Goal: Information Seeking & Learning: Learn about a topic

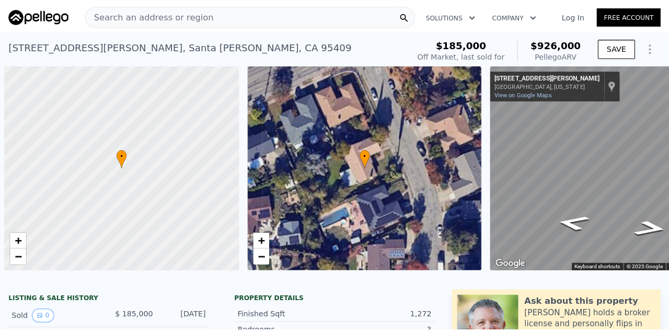
scroll to position [0, 4]
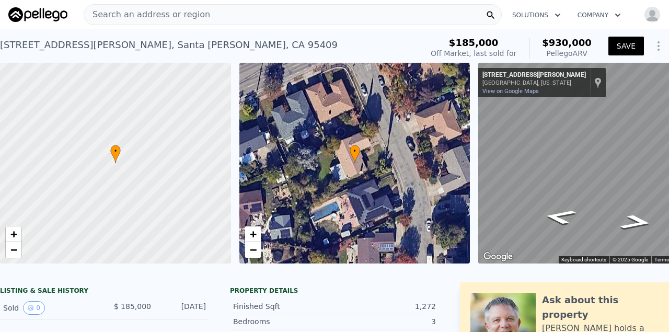
type input "$ 930,000"
type input "$ 677,252"
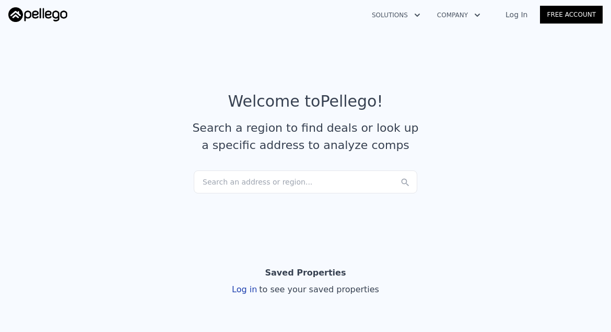
click at [299, 181] on div "Search an address or region..." at bounding box center [306, 181] width 224 height 23
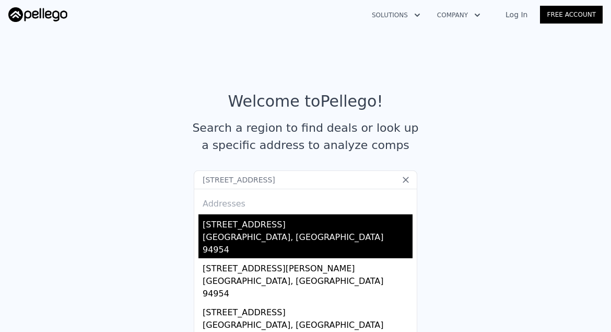
type input "525 Park Lane, Petaluma, CA 94954"
click at [286, 231] on div "[GEOGRAPHIC_DATA], [GEOGRAPHIC_DATA] 94954" at bounding box center [308, 244] width 210 height 27
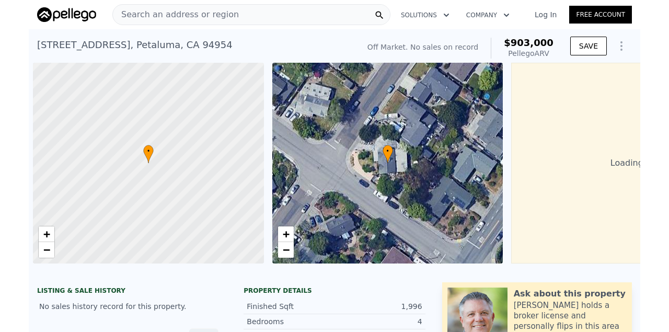
scroll to position [0, 118]
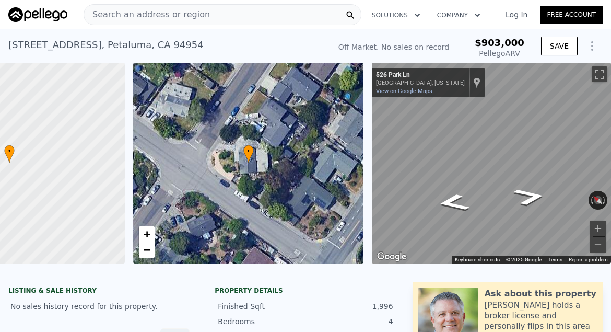
click at [568, 15] on link "Free Account" at bounding box center [571, 15] width 63 height 18
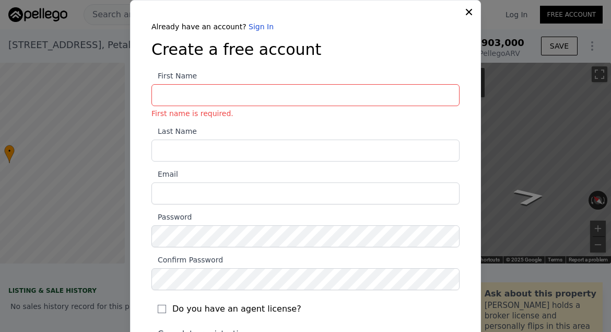
click at [464, 12] on icon at bounding box center [469, 12] width 10 height 10
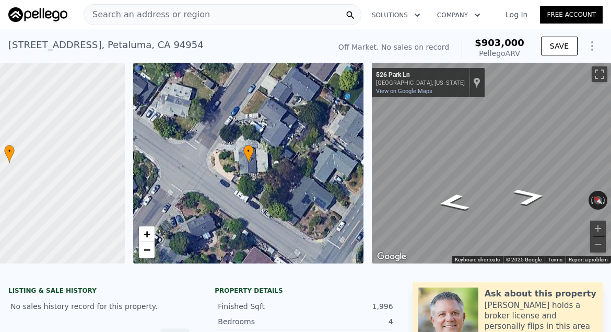
click at [518, 17] on link "Log In" at bounding box center [516, 14] width 47 height 10
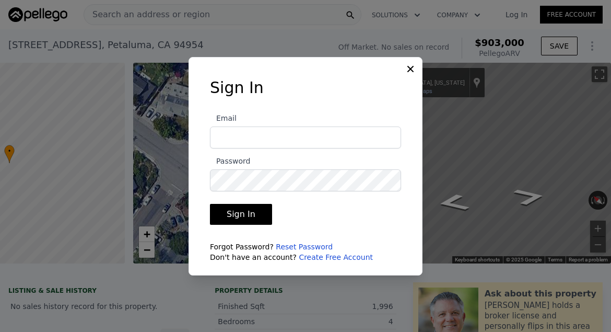
click at [258, 131] on input "Email" at bounding box center [305, 137] width 191 height 22
type input "nhowland11@gmail.com"
click at [210, 204] on button "Sign In" at bounding box center [241, 214] width 62 height 21
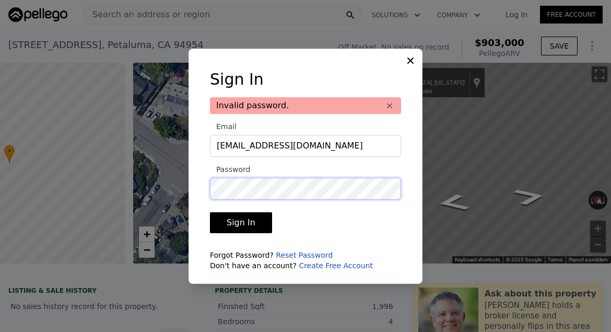
click at [210, 212] on button "Sign In" at bounding box center [241, 222] width 62 height 21
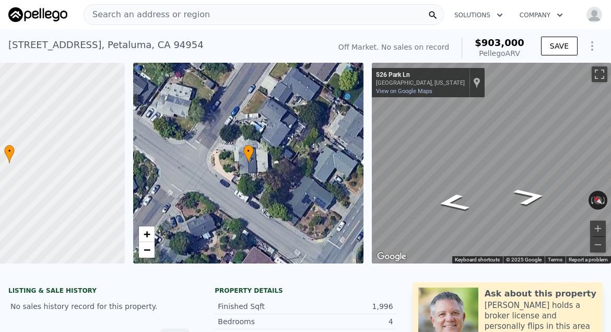
click at [553, 57] on div "SAVE" at bounding box center [572, 48] width 62 height 25
click at [555, 51] on button "SAVE" at bounding box center [559, 46] width 37 height 19
click at [463, 25] on div "Search an address or region Solutions Company Open main menu Open user menu" at bounding box center [305, 14] width 594 height 25
drag, startPoint x: 38, startPoint y: 143, endPoint x: 93, endPoint y: 136, distance: 55.7
click at [93, 136] on div at bounding box center [9, 163] width 277 height 241
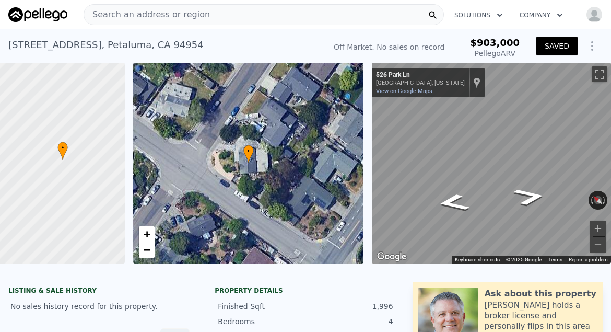
click at [152, 42] on div "525 Park Ln , Petaluma , CA 94954 No sales on record (~ARV $903k )" at bounding box center [164, 47] width 313 height 29
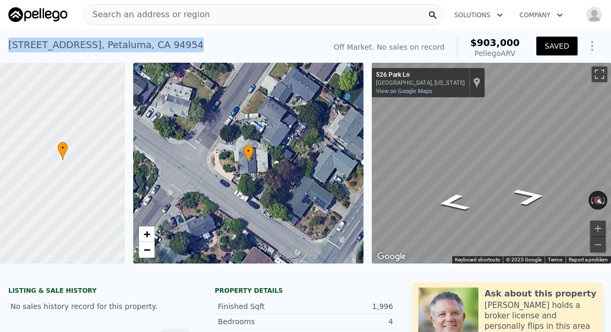
click at [152, 42] on div "525 Park Ln , Petaluma , CA 94954 No sales on record (~ARV $903k )" at bounding box center [164, 47] width 313 height 29
copy div "525 Park Ln , Petaluma , CA 94954 No sales on record (~ARV $903k )"
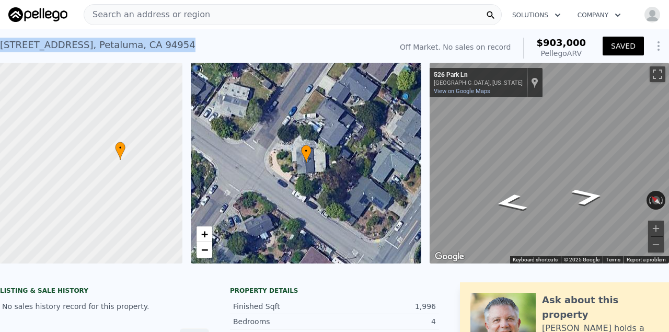
scroll to position [0, 61]
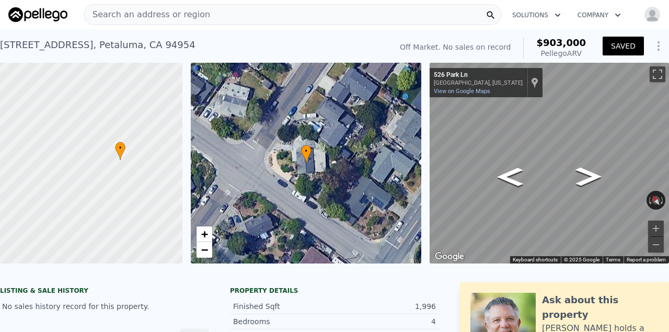
click at [244, 44] on div "525 Park Ln , Petaluma , CA 94954 No sales on record (~ARV $903k )" at bounding box center [193, 47] width 387 height 29
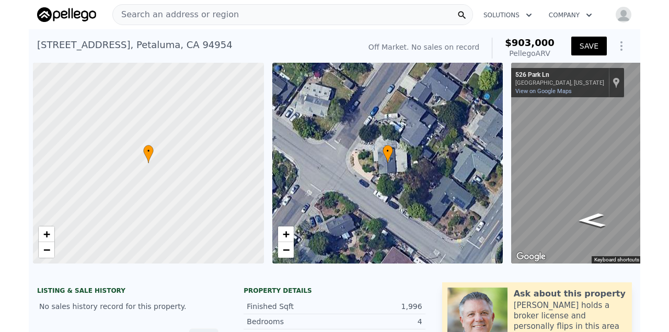
scroll to position [0, 118]
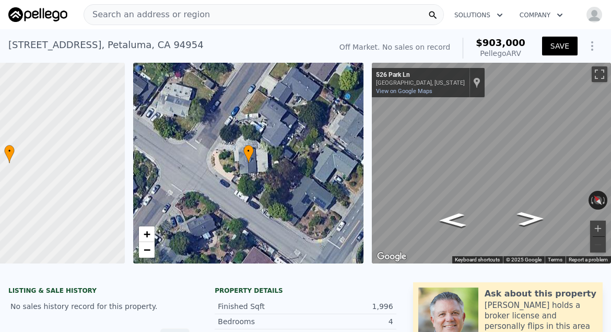
click at [151, 15] on span "Search an address or region" at bounding box center [147, 14] width 126 height 13
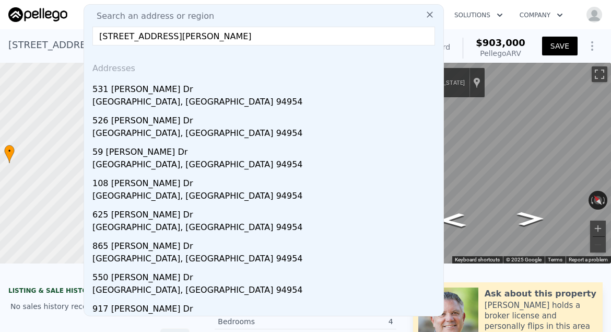
click at [204, 34] on input "72 Maria Dr, Petaluma, CA 94954" at bounding box center [263, 36] width 343 height 19
paste input "1688 Kearny Court"
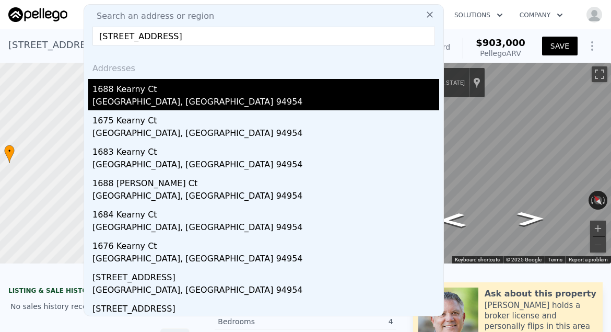
type input "1688 Kearny Court, Petaluma, CA 94954"
click at [240, 97] on div "[GEOGRAPHIC_DATA], [GEOGRAPHIC_DATA] 94954" at bounding box center [265, 103] width 347 height 15
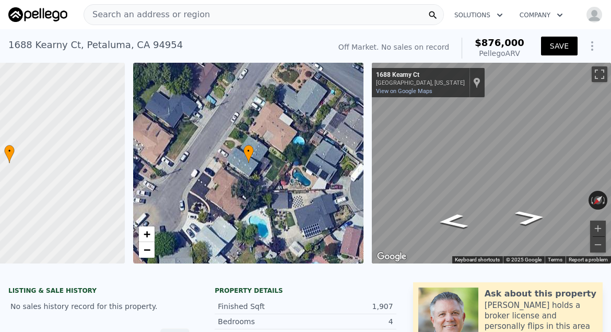
click at [555, 54] on button "SAVE" at bounding box center [559, 46] width 37 height 19
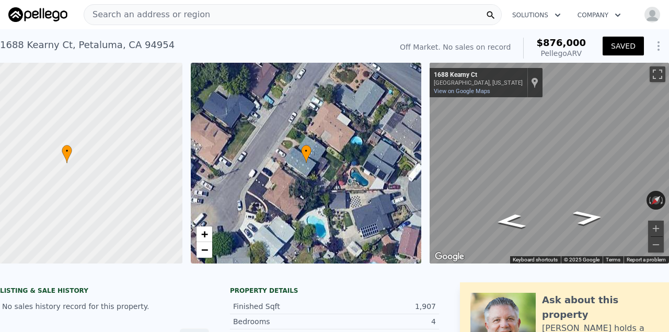
scroll to position [0, 61]
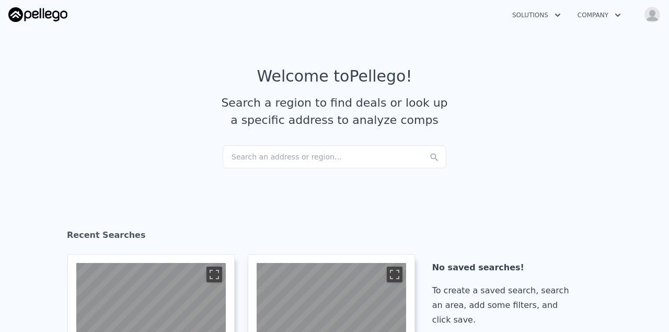
click at [303, 159] on div "Search an address or region..." at bounding box center [335, 156] width 224 height 23
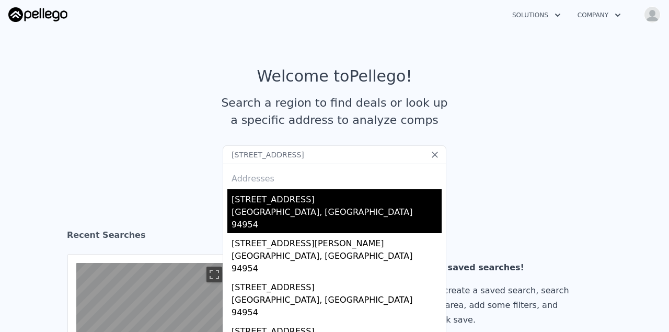
type input "[STREET_ADDRESS]"
click at [325, 211] on div "[GEOGRAPHIC_DATA], [GEOGRAPHIC_DATA] 94954" at bounding box center [336, 219] width 210 height 27
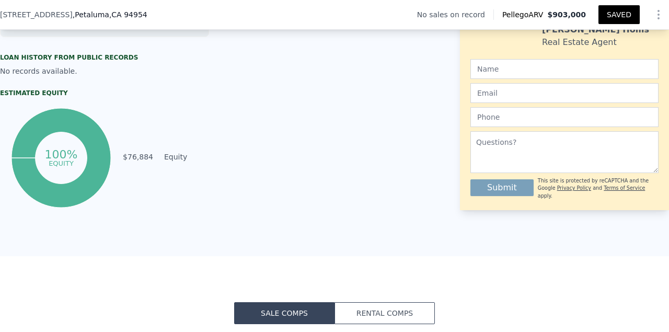
scroll to position [486, 0]
click at [135, 160] on td "$76,884" at bounding box center [137, 155] width 31 height 11
click at [135, 192] on div "100% equity $76,884 Equity" at bounding box center [104, 157] width 209 height 104
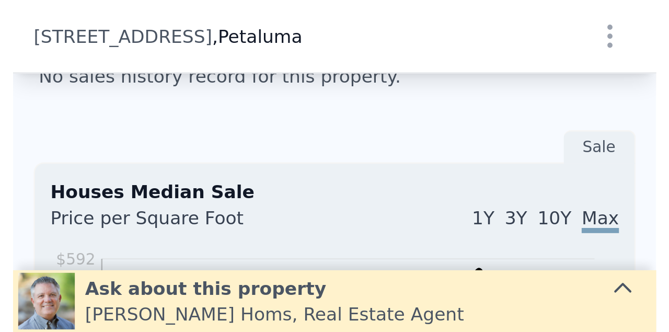
scroll to position [710, 0]
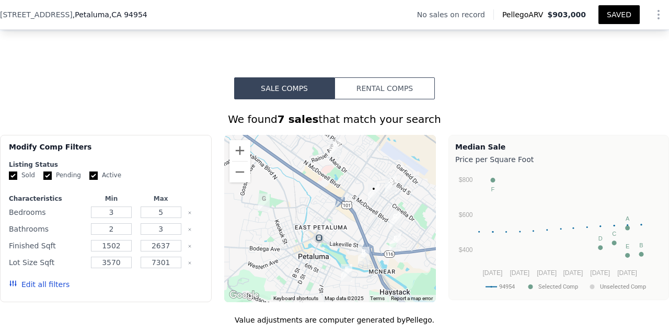
click at [397, 97] on button "Rental Comps" at bounding box center [384, 88] width 100 height 22
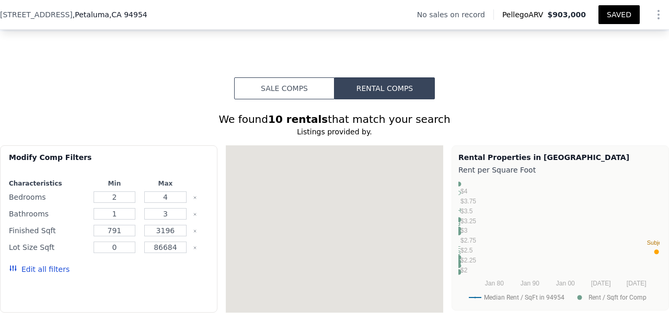
click at [288, 90] on button "Sale Comps" at bounding box center [284, 88] width 100 height 22
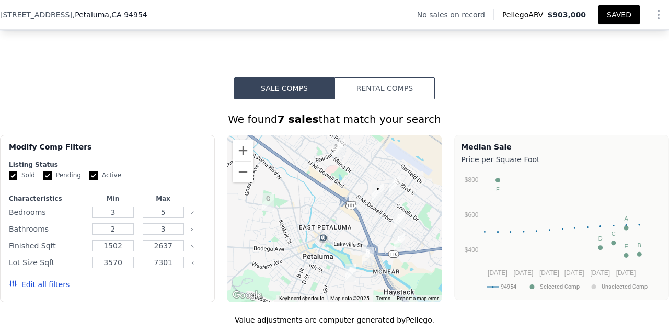
click at [375, 199] on img "525 Park Ln" at bounding box center [377, 192] width 11 height 18
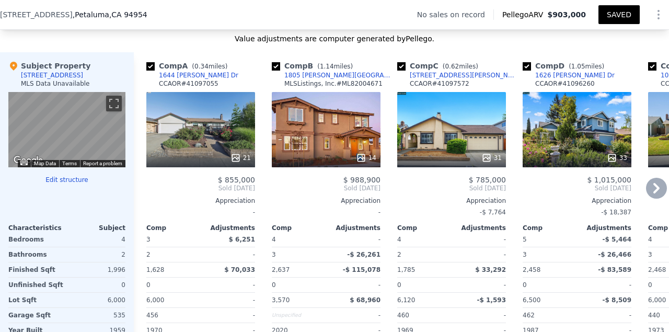
scroll to position [987, 0]
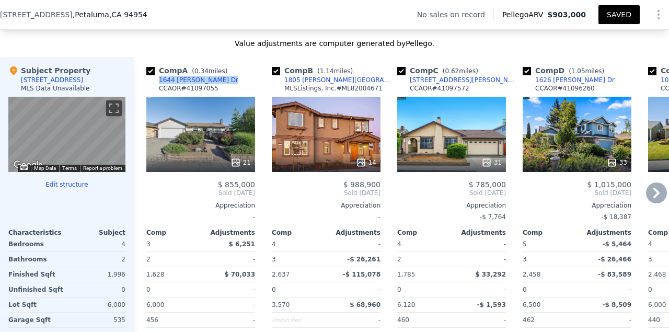
drag, startPoint x: 223, startPoint y: 91, endPoint x: 150, endPoint y: 90, distance: 73.1
click at [150, 90] on div "Comp A ( 0.34 miles) 1644 [GEOGRAPHIC_DATA] Dr CCAOR # 41097055" at bounding box center [200, 80] width 109 height 31
copy div "1644 [PERSON_NAME] Dr"
click at [218, 49] on div "Value adjustments are computer generated by Pellego ." at bounding box center [334, 43] width 669 height 10
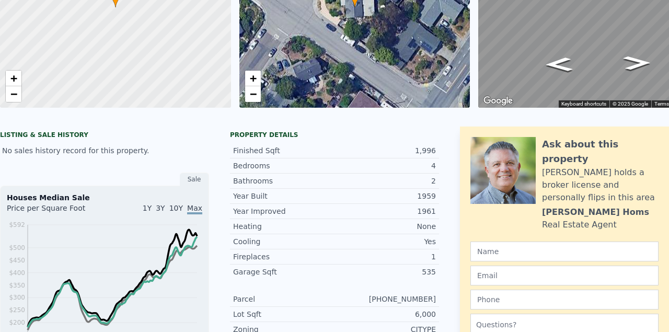
scroll to position [0, 0]
